Goal: Transaction & Acquisition: Obtain resource

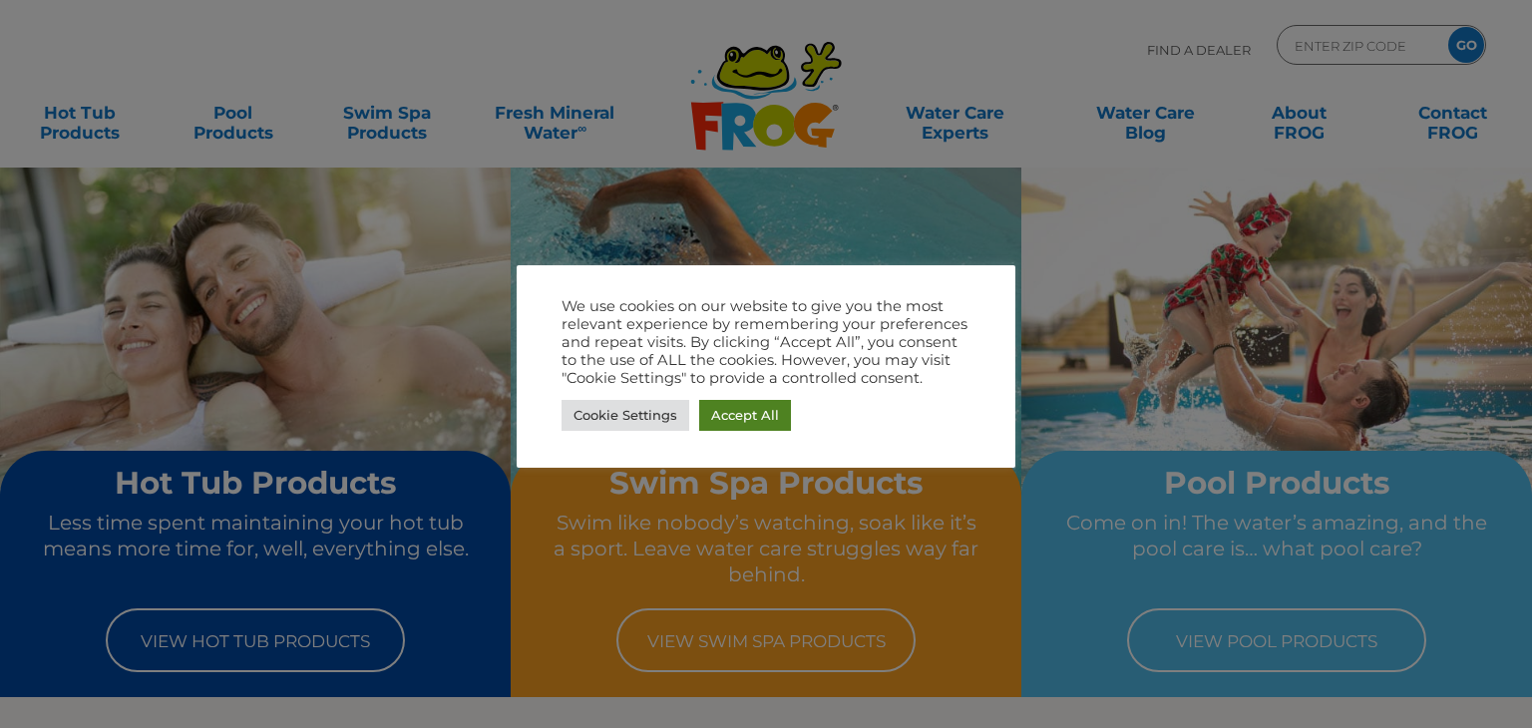
click at [731, 408] on link "Accept All" at bounding box center [745, 415] width 92 height 31
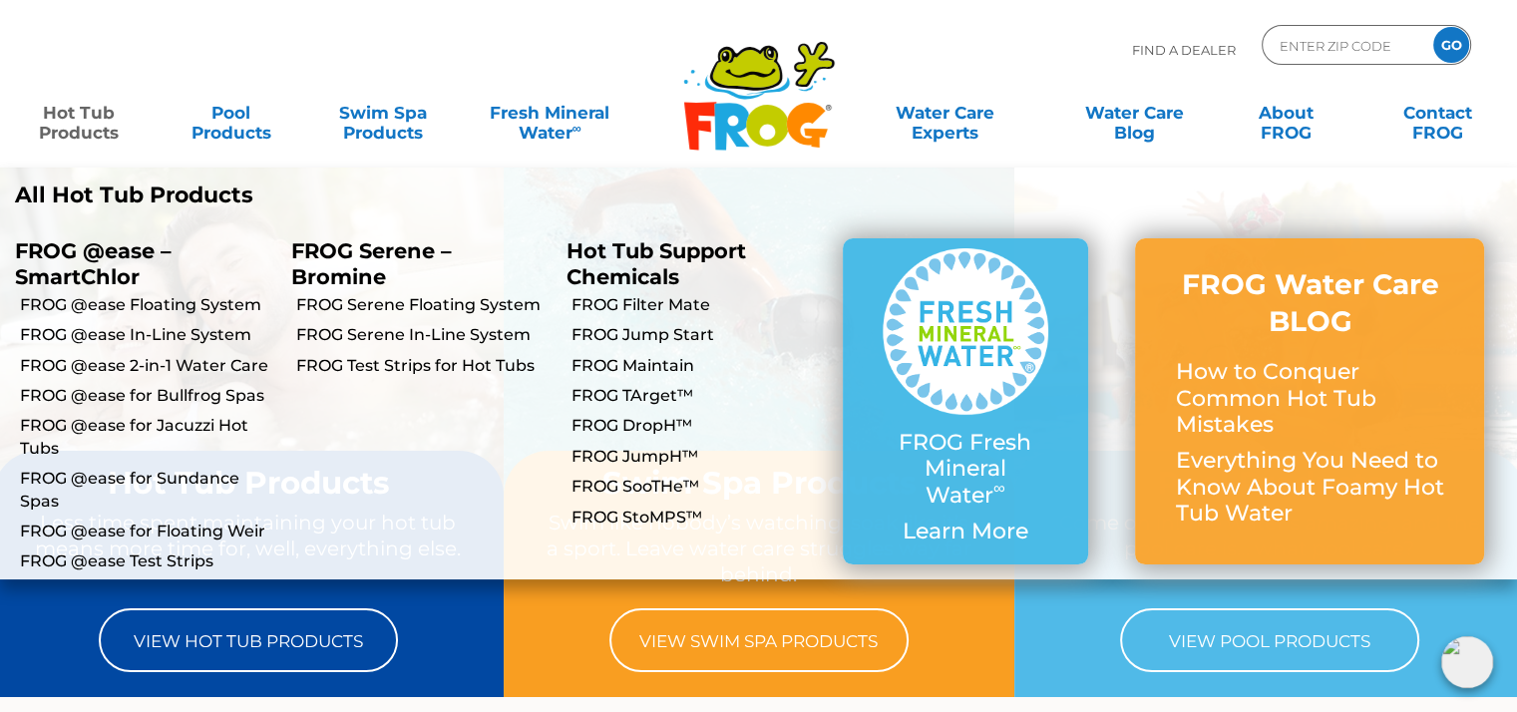
click at [97, 125] on link "Hot Tub Products" at bounding box center [79, 113] width 118 height 40
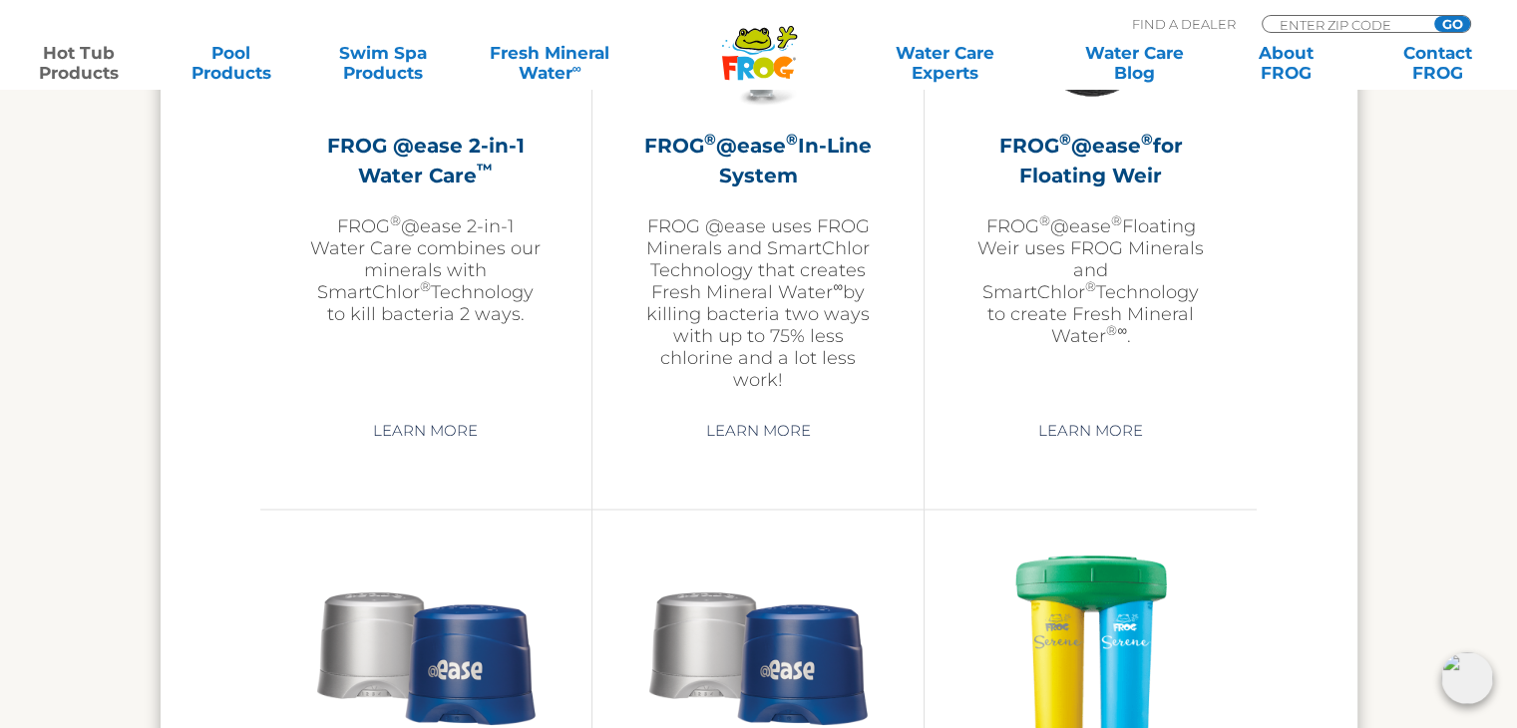
scroll to position [3092, 0]
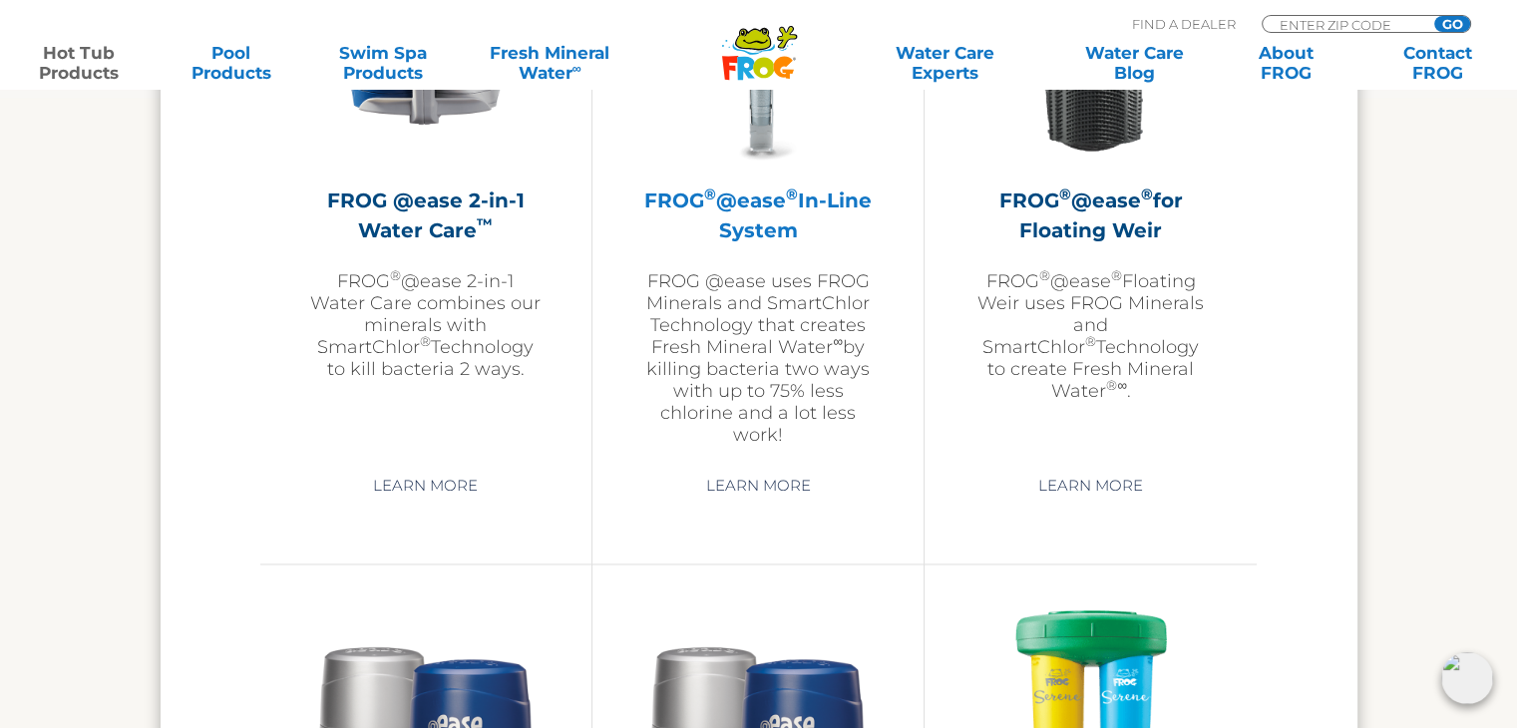
click at [766, 232] on h2 "FROG ® @ease ® In-Line System" at bounding box center [757, 216] width 231 height 60
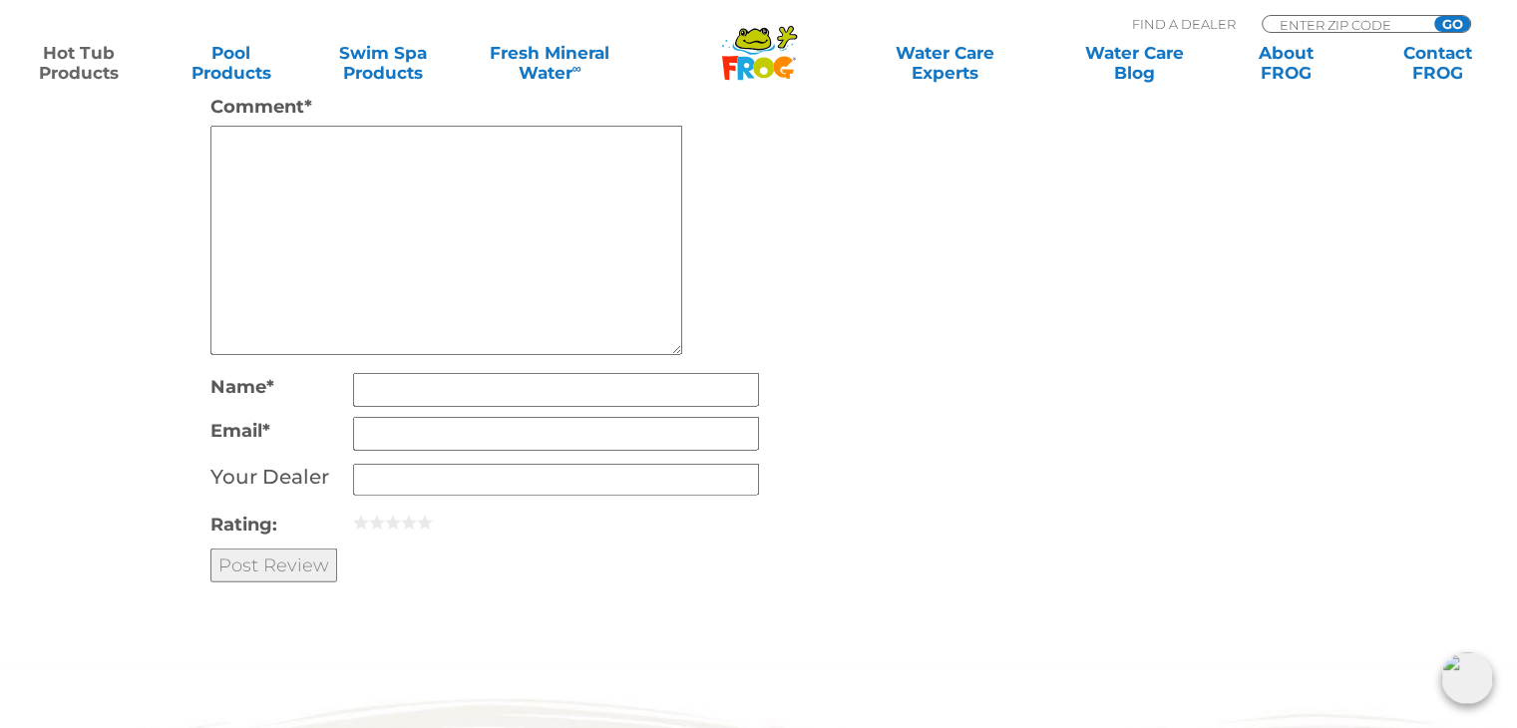
scroll to position [4788, 0]
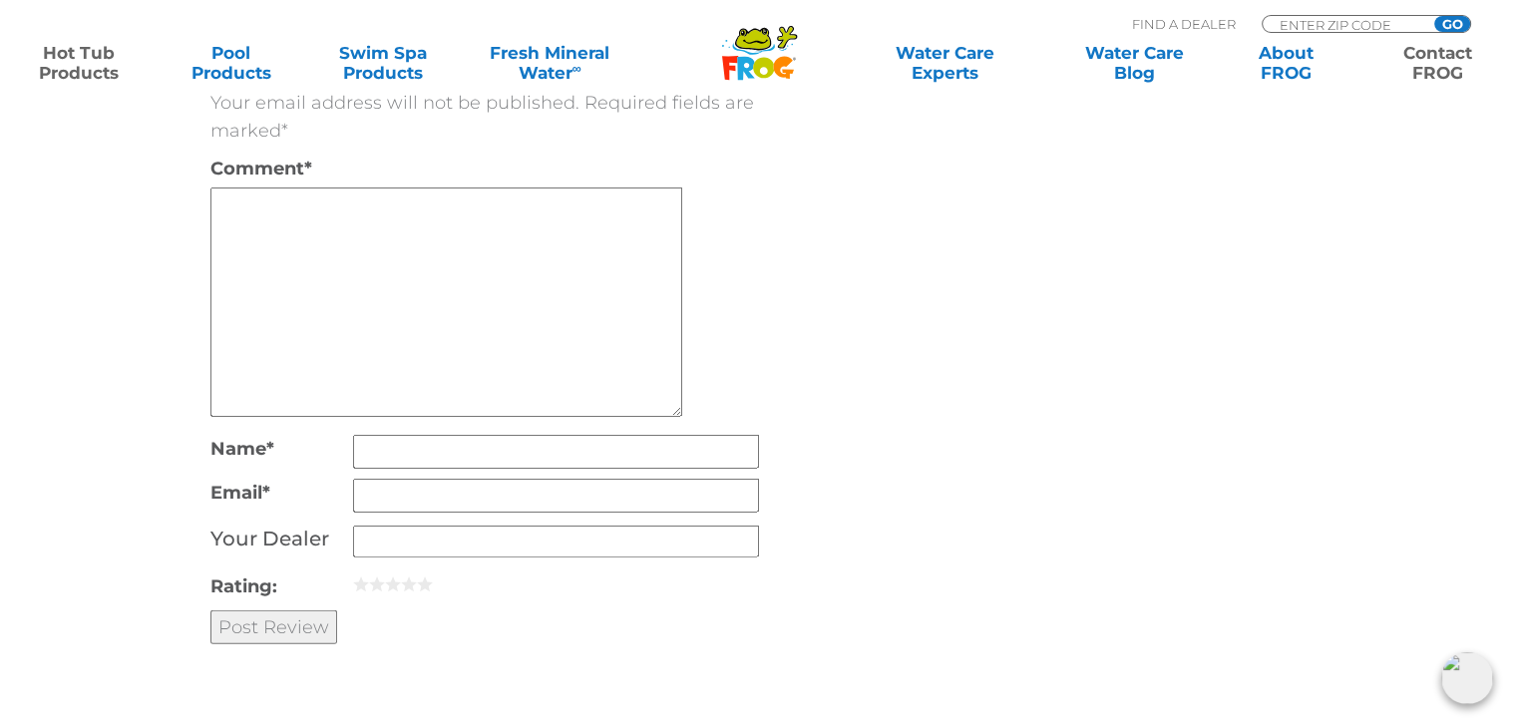
click at [1444, 66] on link "Contact FROG" at bounding box center [1439, 63] width 118 height 40
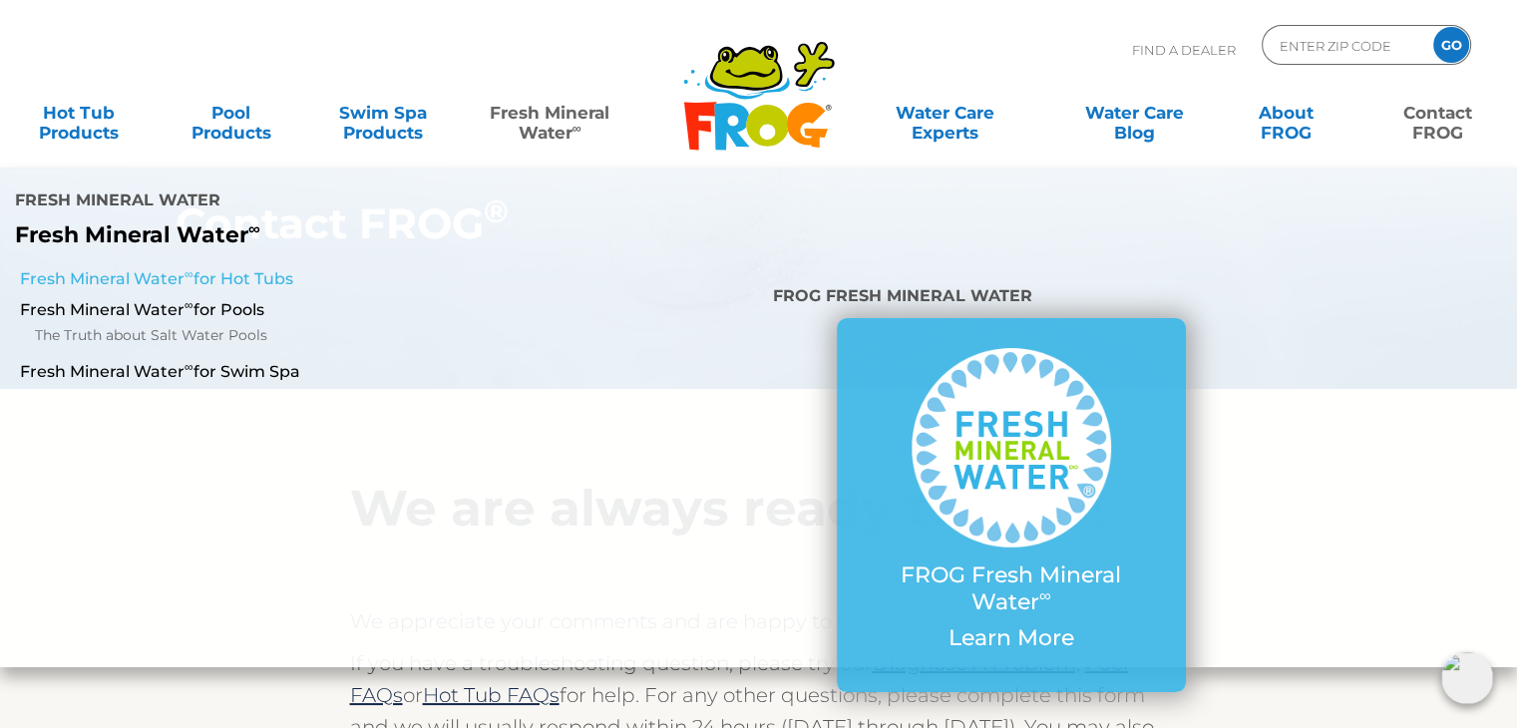
click at [252, 268] on link "Fresh Mineral Water ∞ for Hot Tubs" at bounding box center [263, 279] width 486 height 22
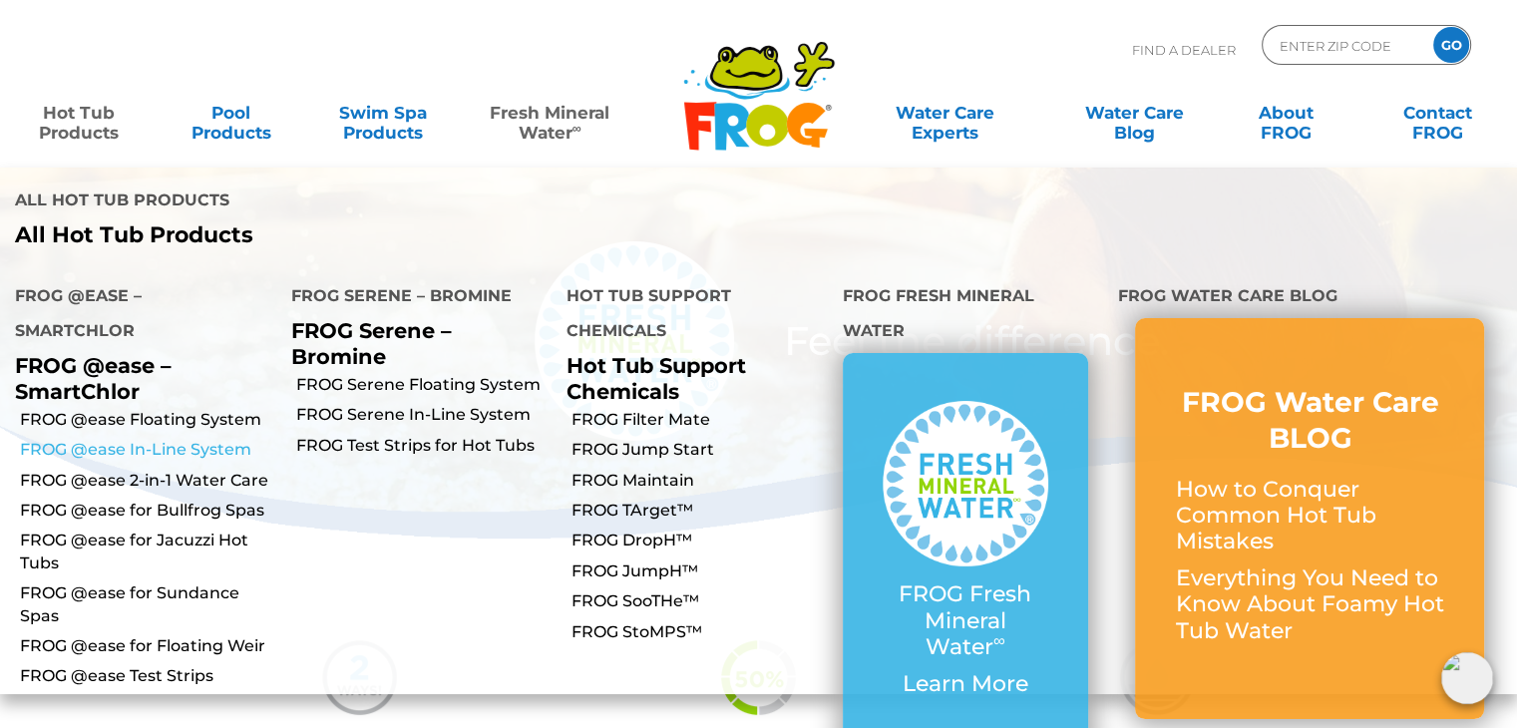
click at [148, 439] on link "FROG @ease In-Line System" at bounding box center [148, 450] width 256 height 22
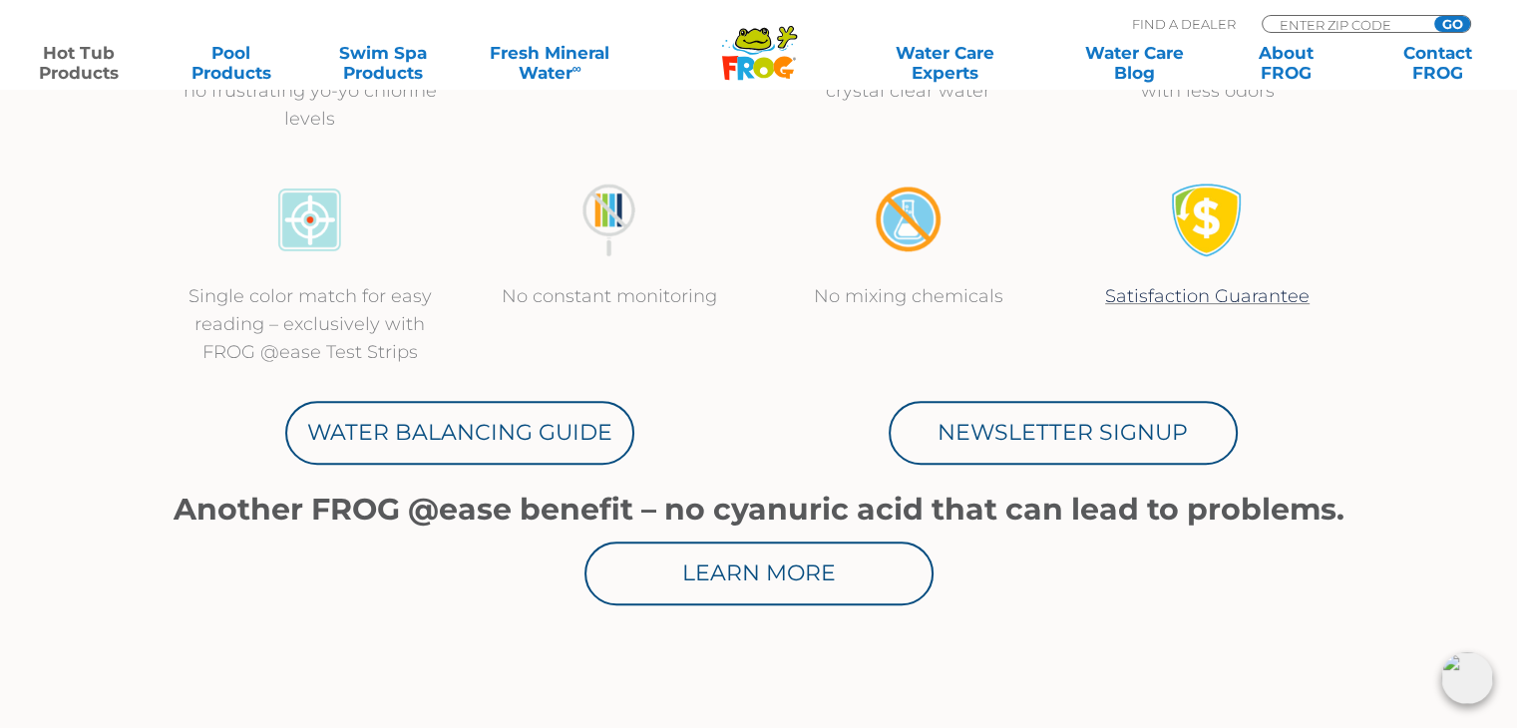
scroll to position [898, 0]
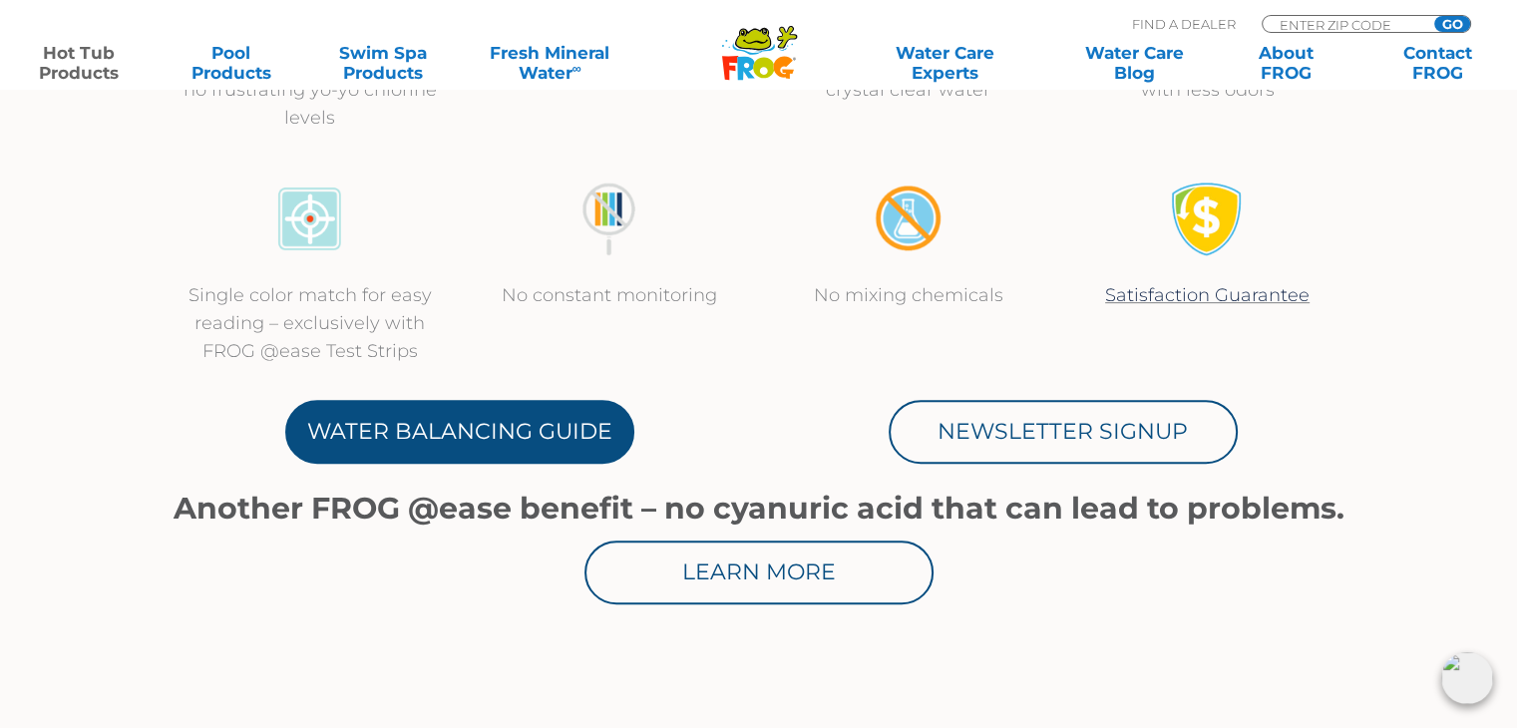
click at [614, 441] on link "Water Balancing Guide" at bounding box center [459, 432] width 349 height 64
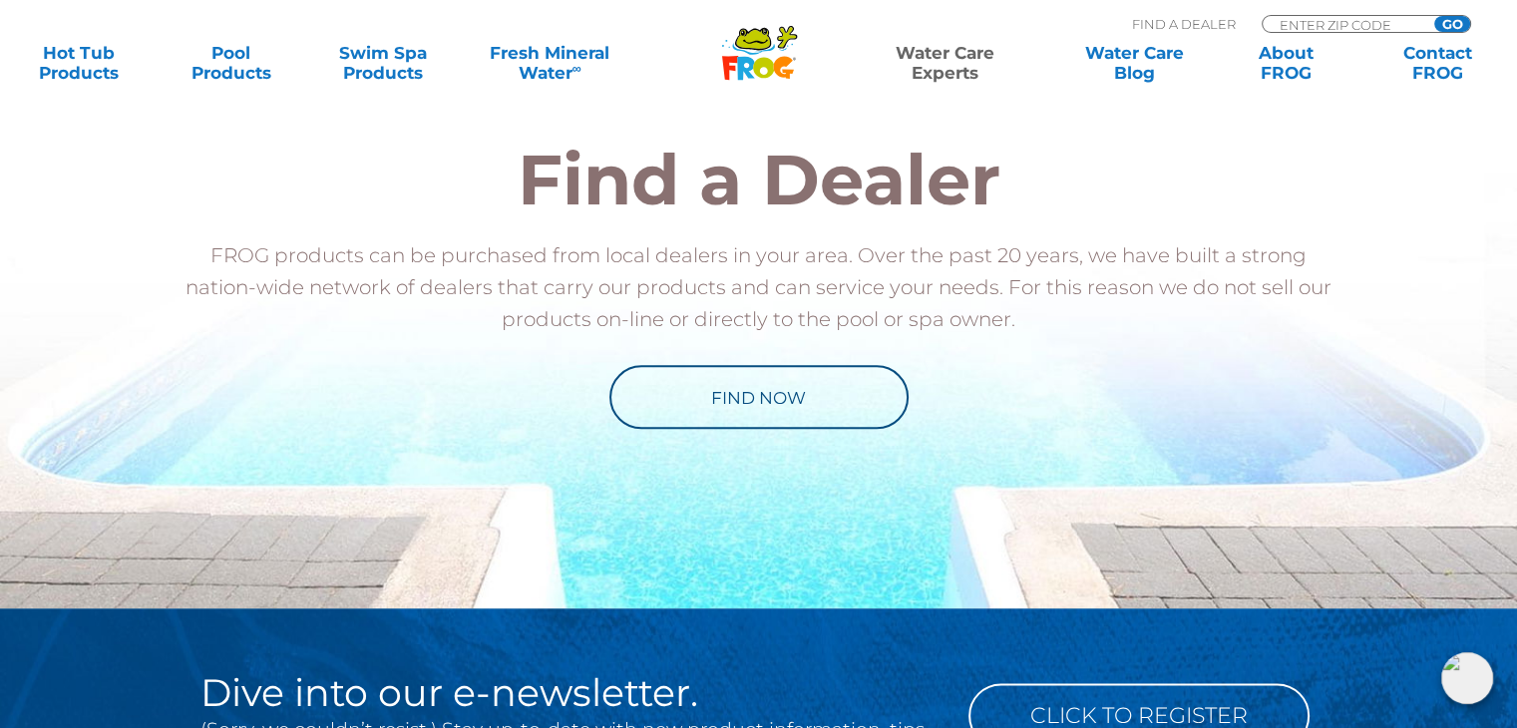
scroll to position [2294, 0]
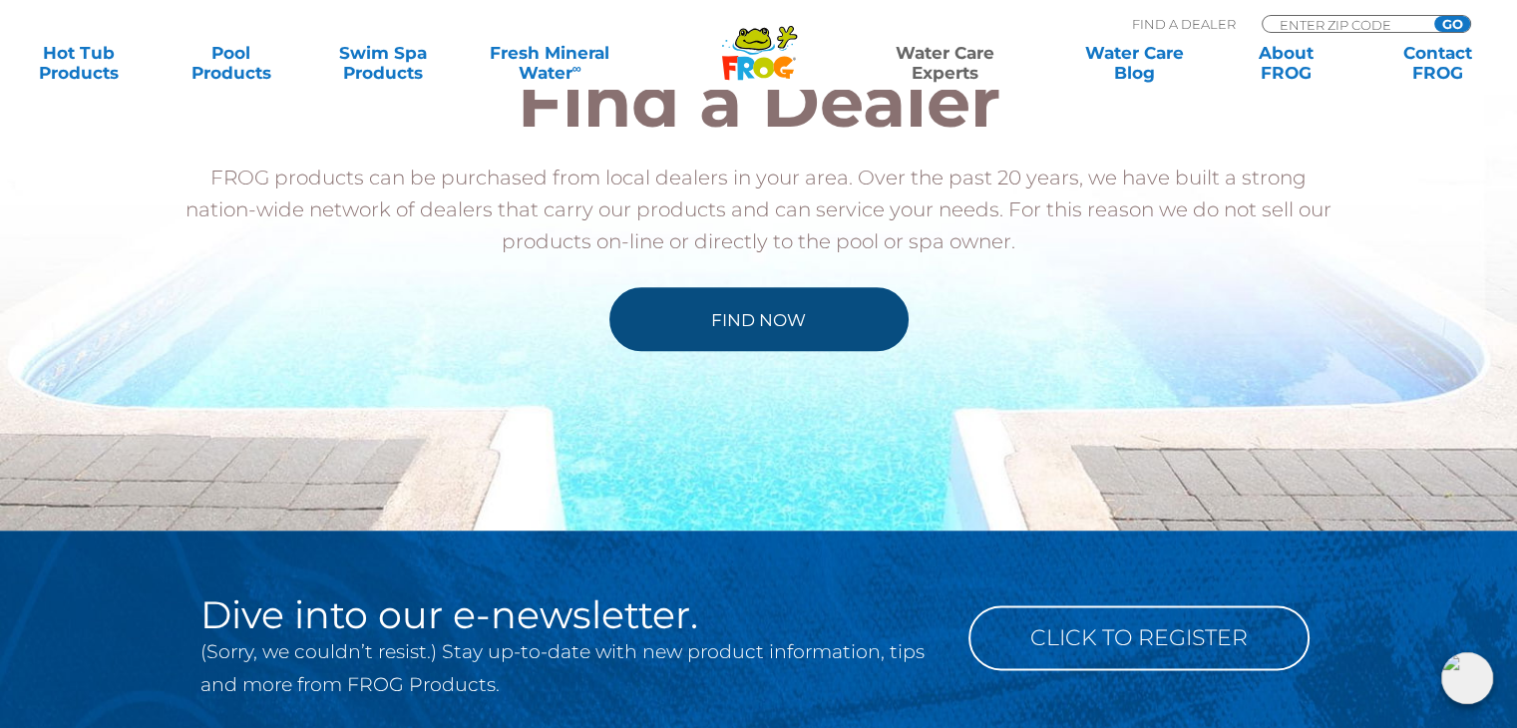
click at [763, 342] on link "Find Now" at bounding box center [758, 319] width 299 height 64
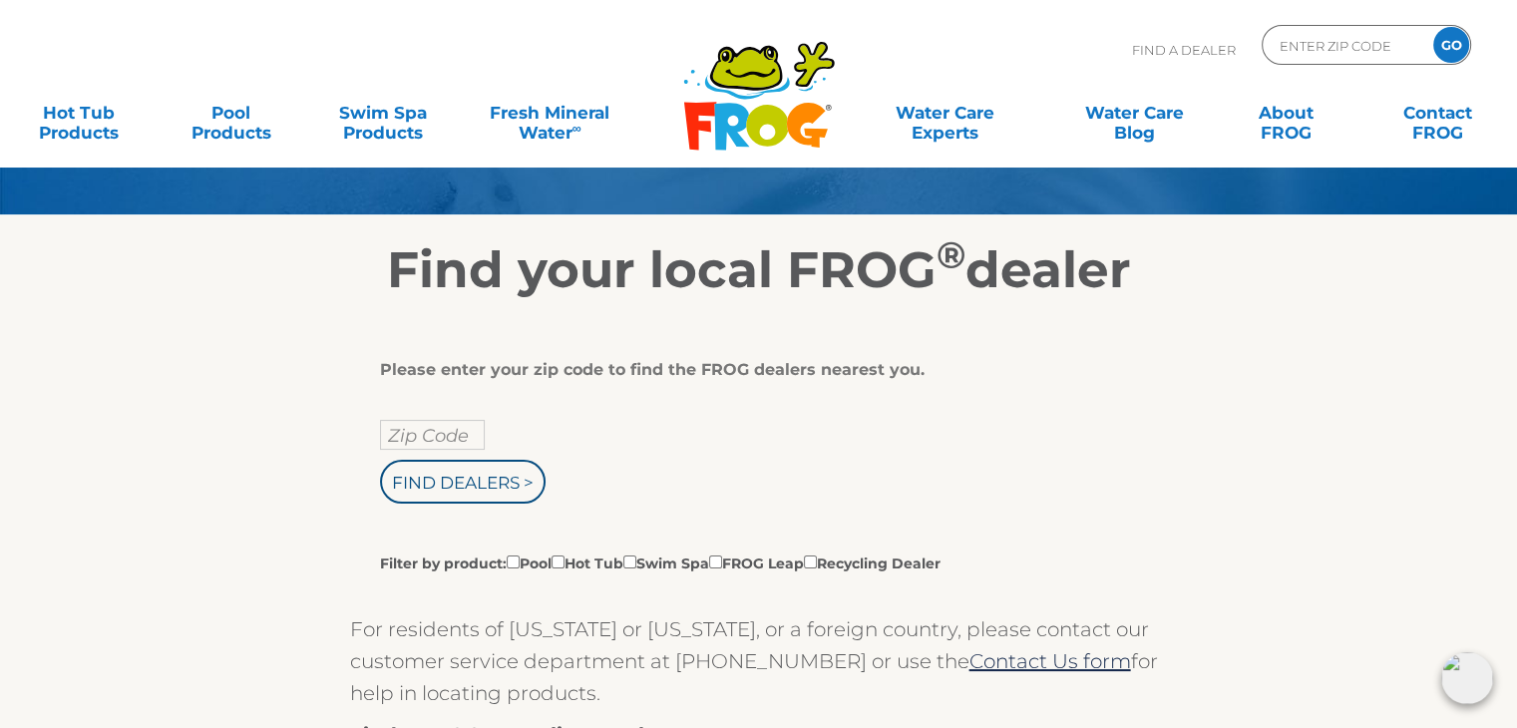
scroll to position [199, 0]
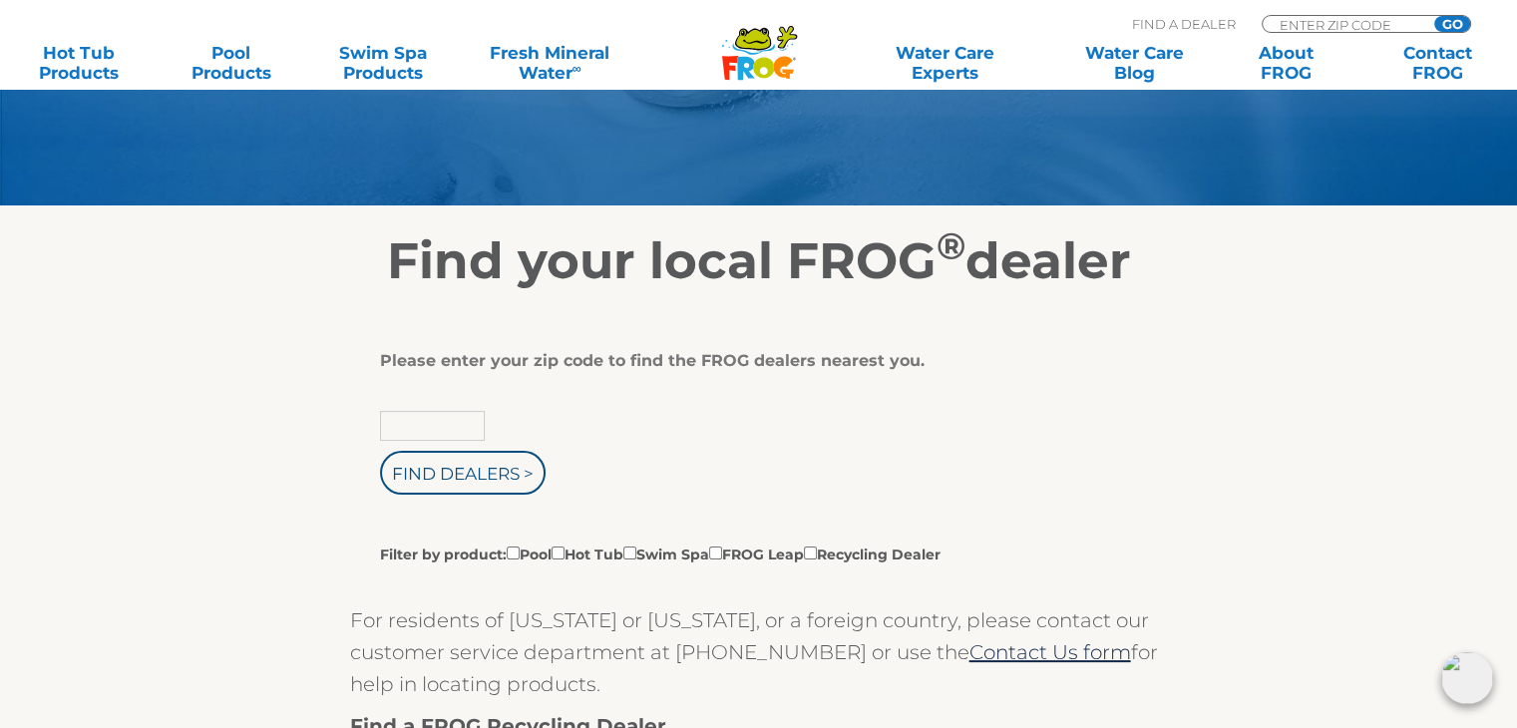
click at [478, 423] on input "text" at bounding box center [432, 426] width 105 height 30
type input "62864"
click at [463, 473] on input "Find Dealers >" at bounding box center [463, 473] width 166 height 44
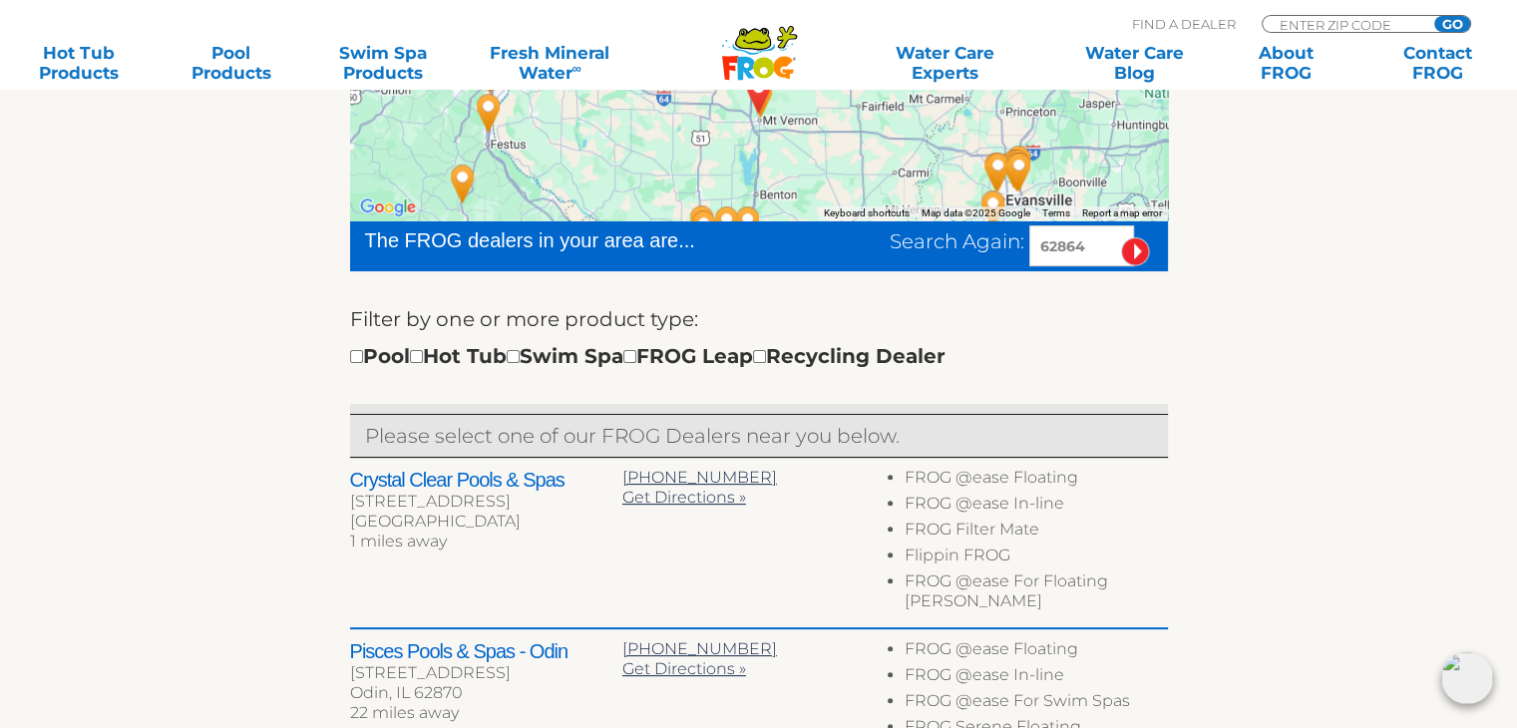
scroll to position [499, 0]
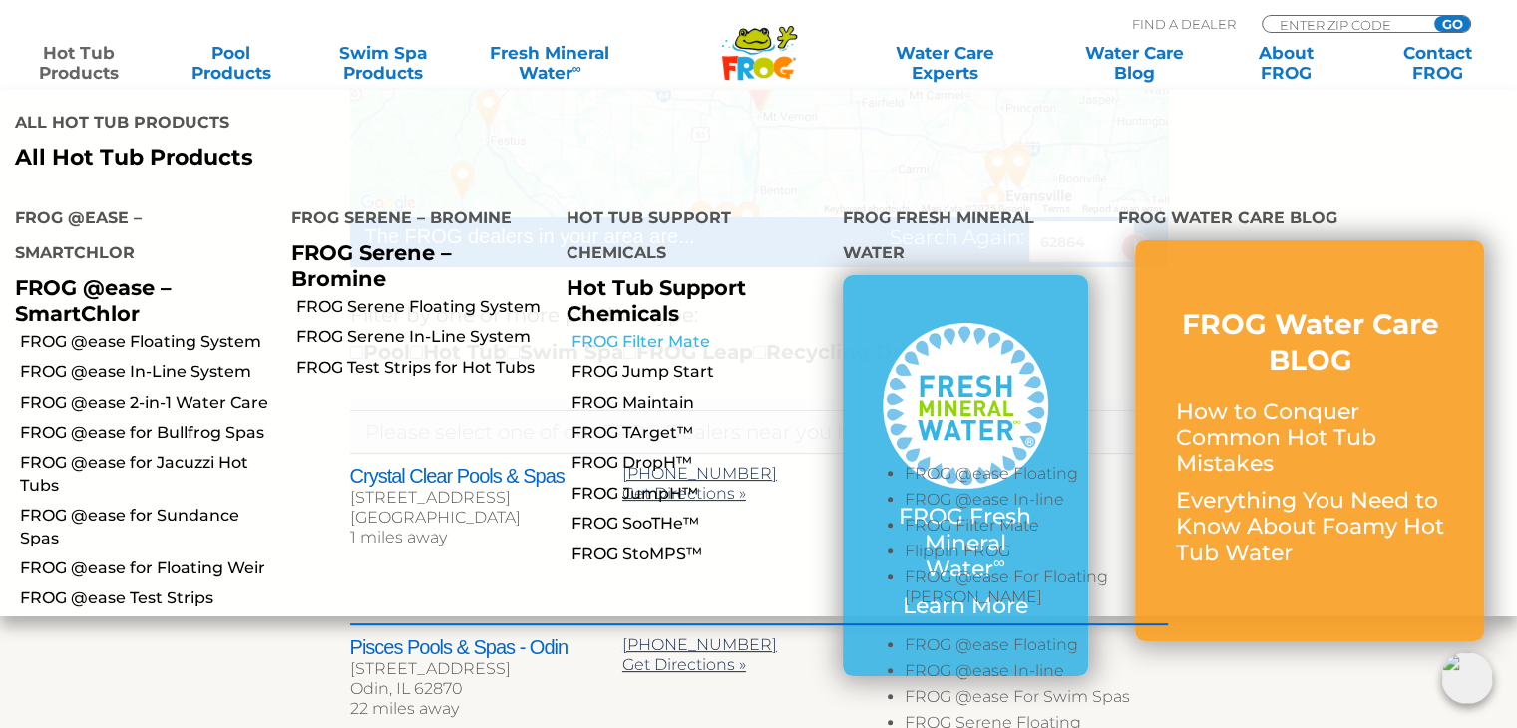
click at [652, 331] on link "FROG Filter Mate" at bounding box center [700, 342] width 256 height 22
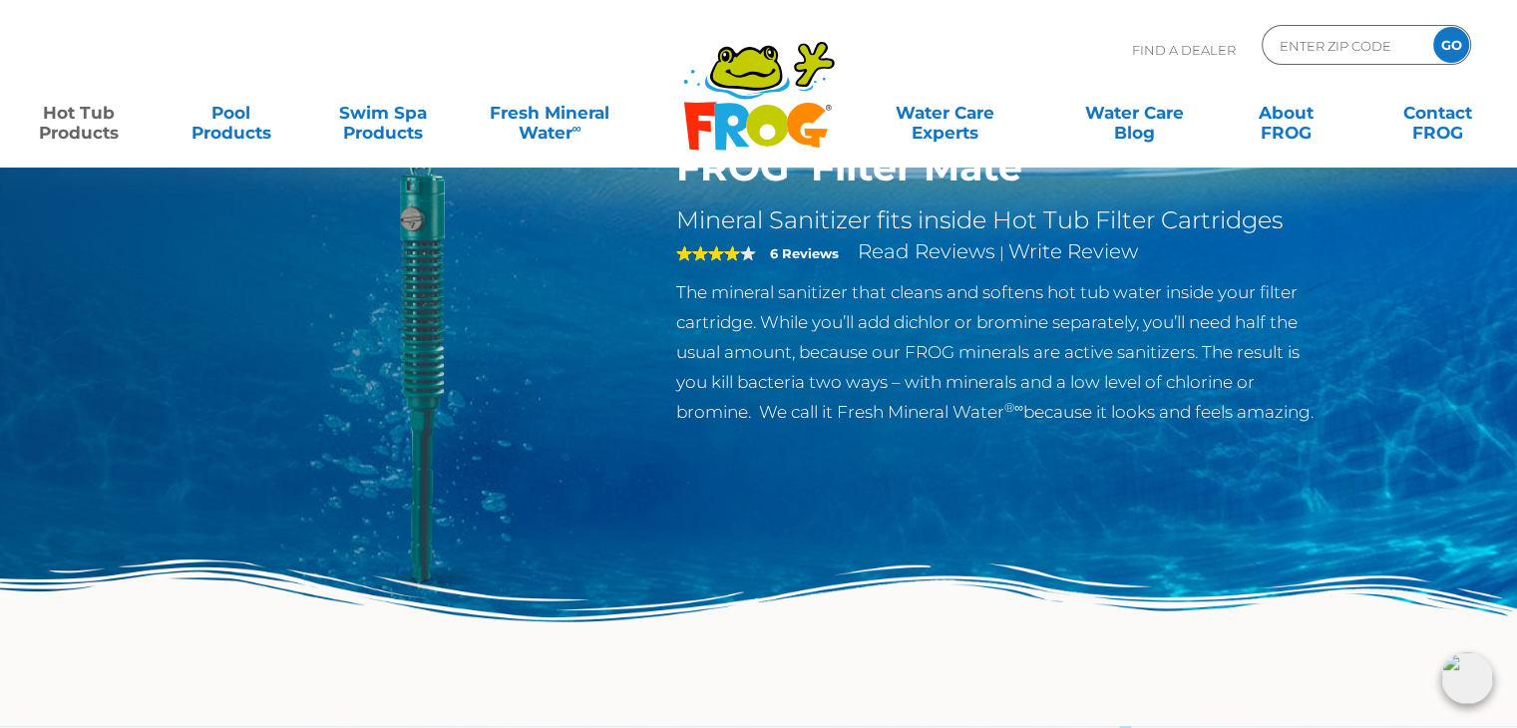
scroll to position [100, 0]
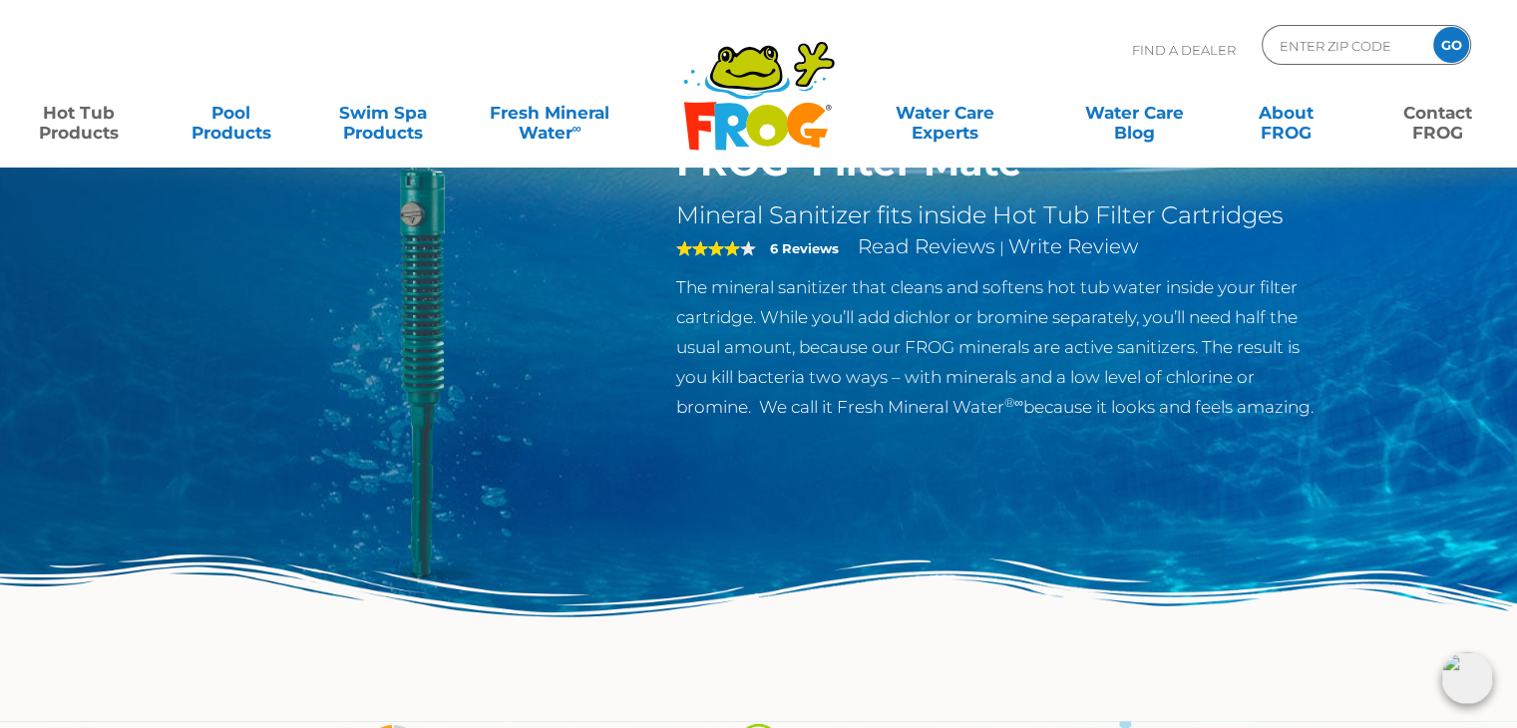
click at [1433, 130] on link "Contact FROG" at bounding box center [1439, 113] width 118 height 40
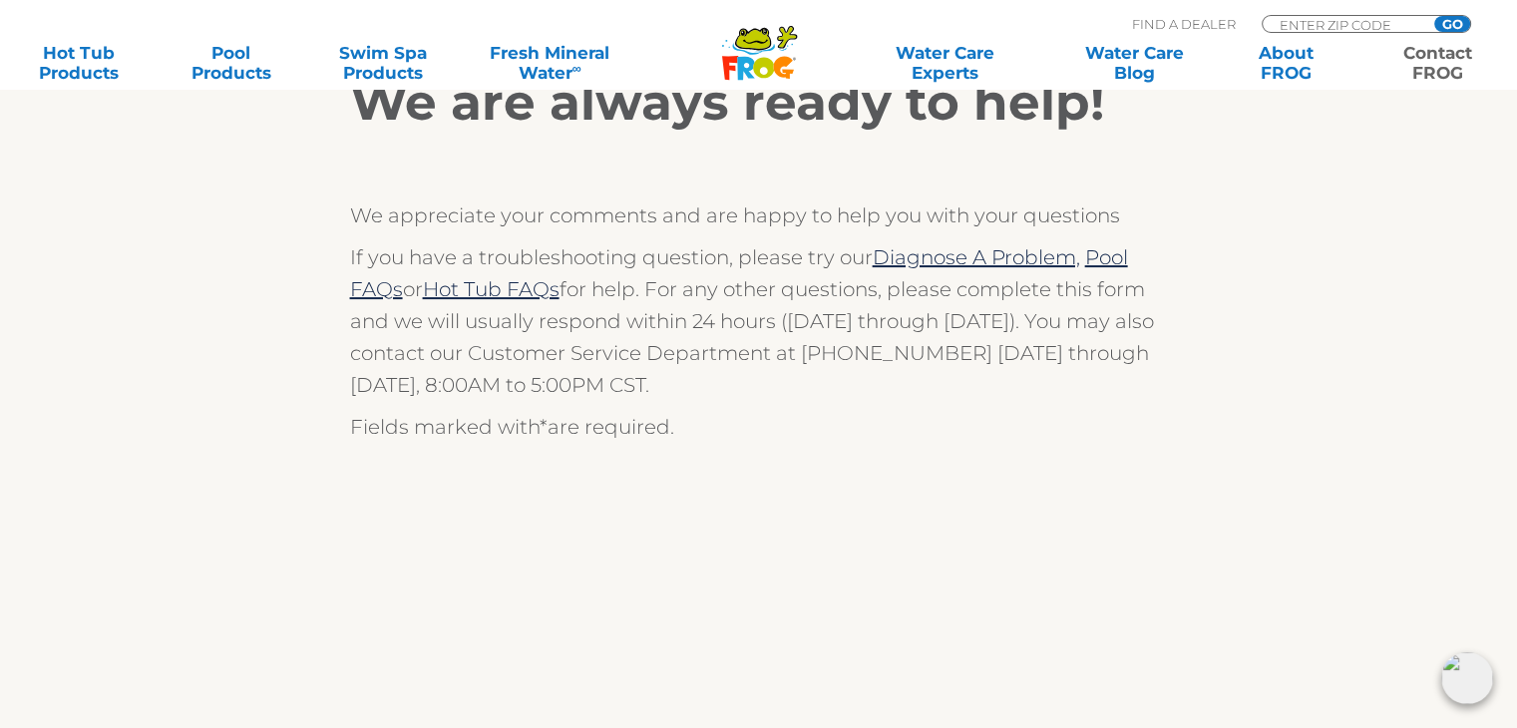
scroll to position [399, 0]
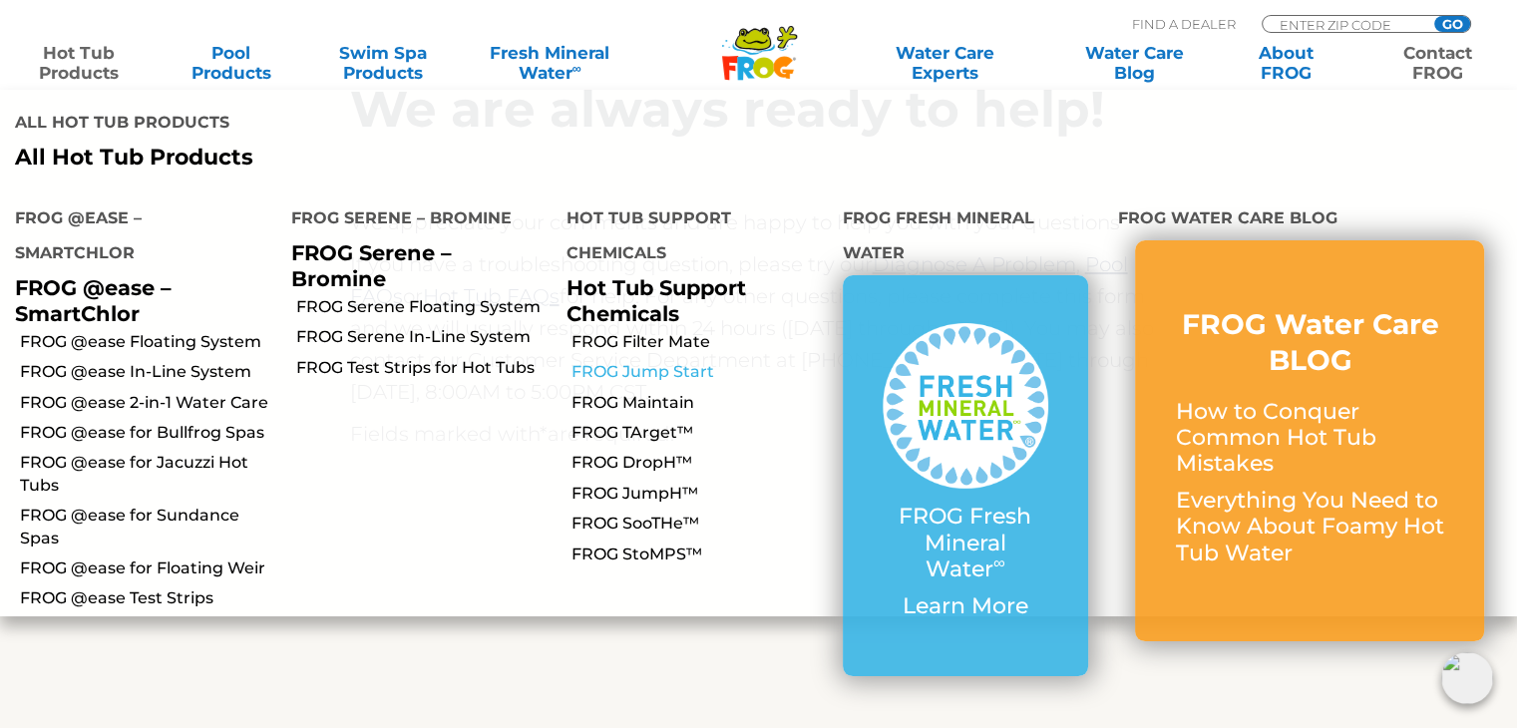
click at [592, 361] on link "FROG Jump Start" at bounding box center [700, 372] width 256 height 22
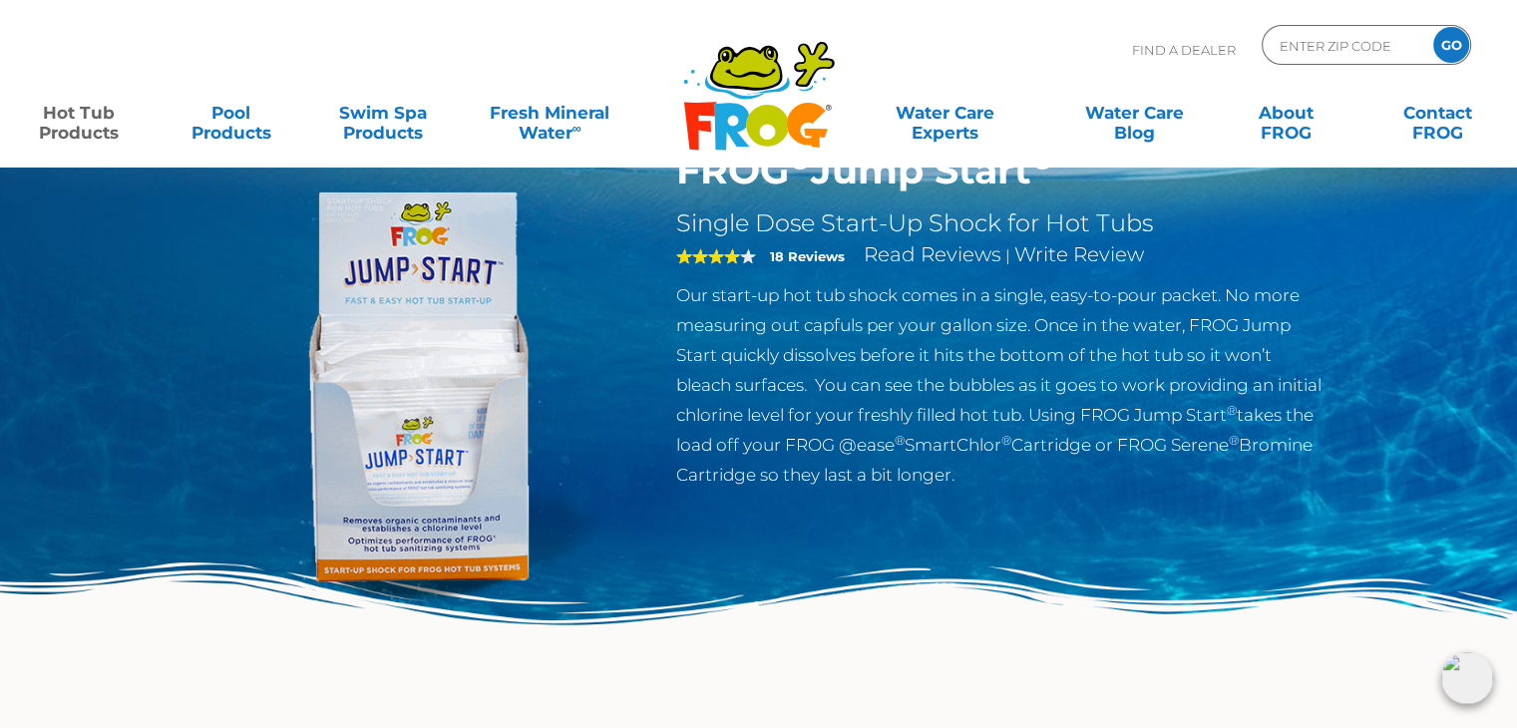
scroll to position [100, 0]
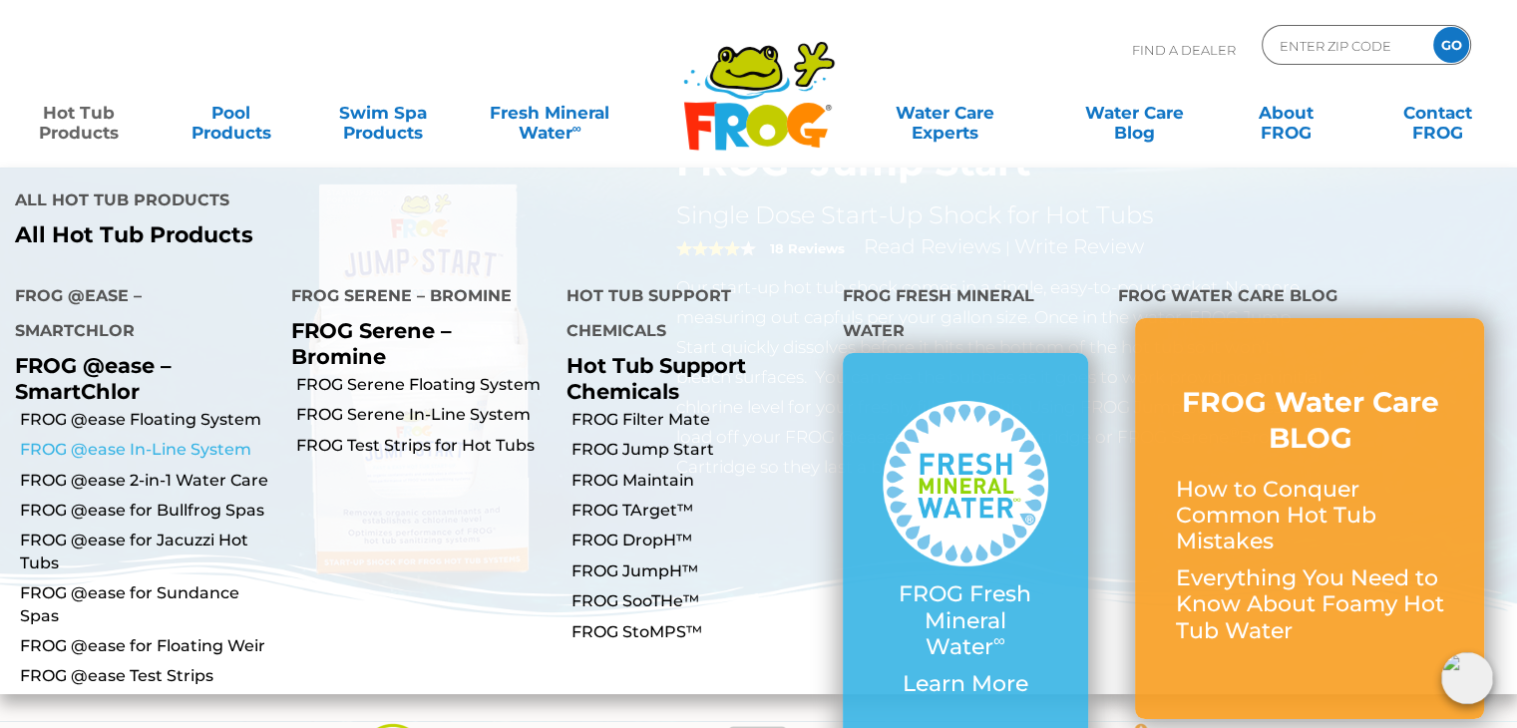
click at [123, 439] on link "FROG @ease In-Line System" at bounding box center [148, 450] width 256 height 22
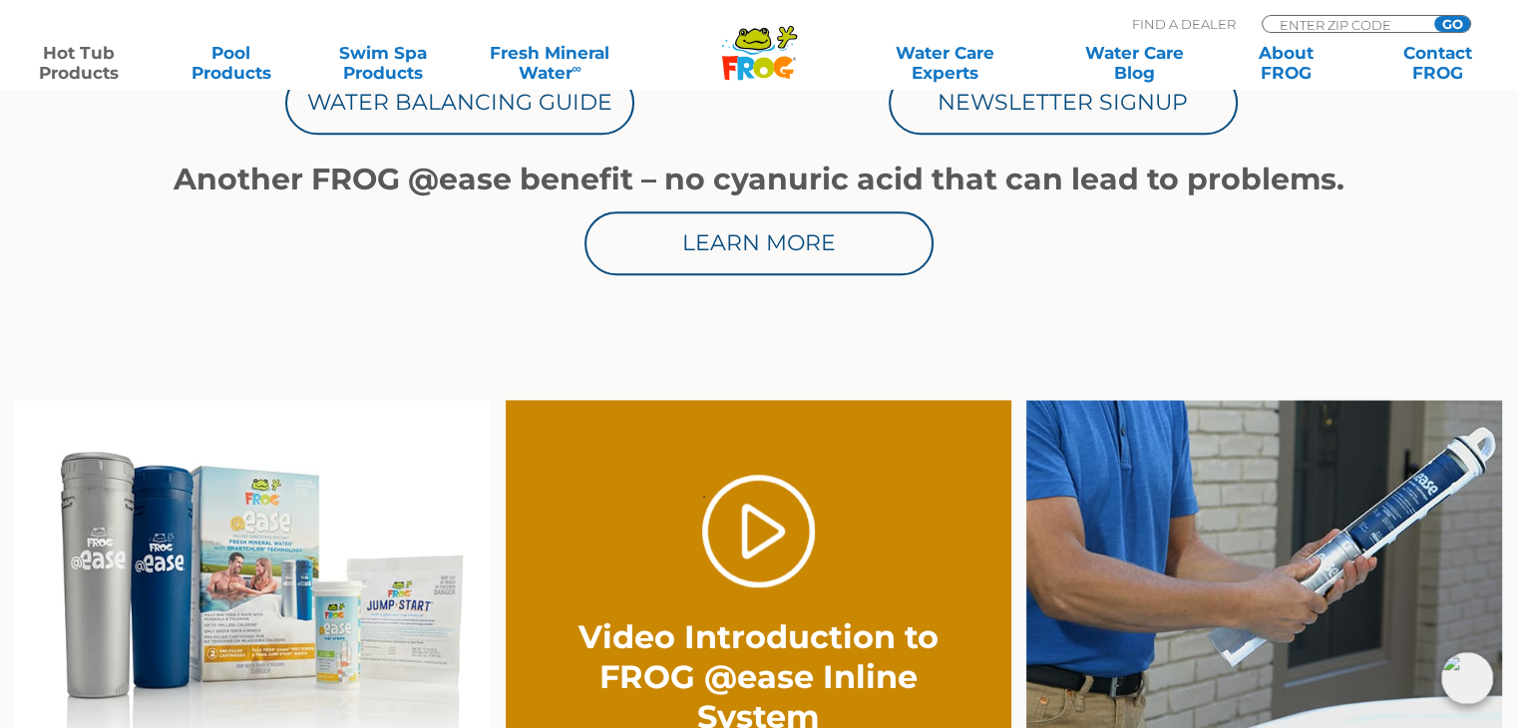
scroll to position [1097, 0]
